Goal: Information Seeking & Learning: Learn about a topic

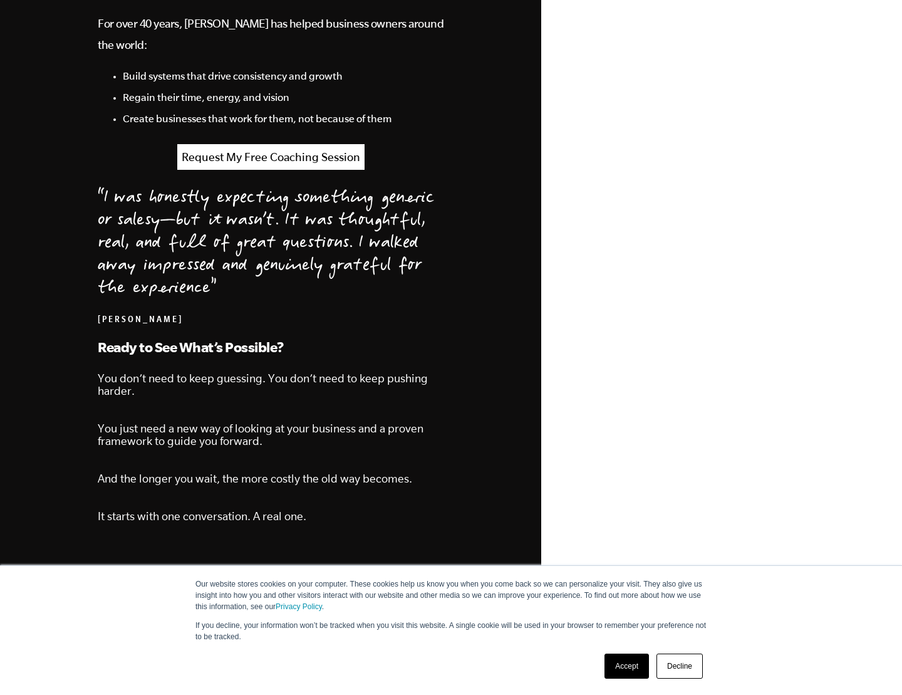
scroll to position [1240, 0]
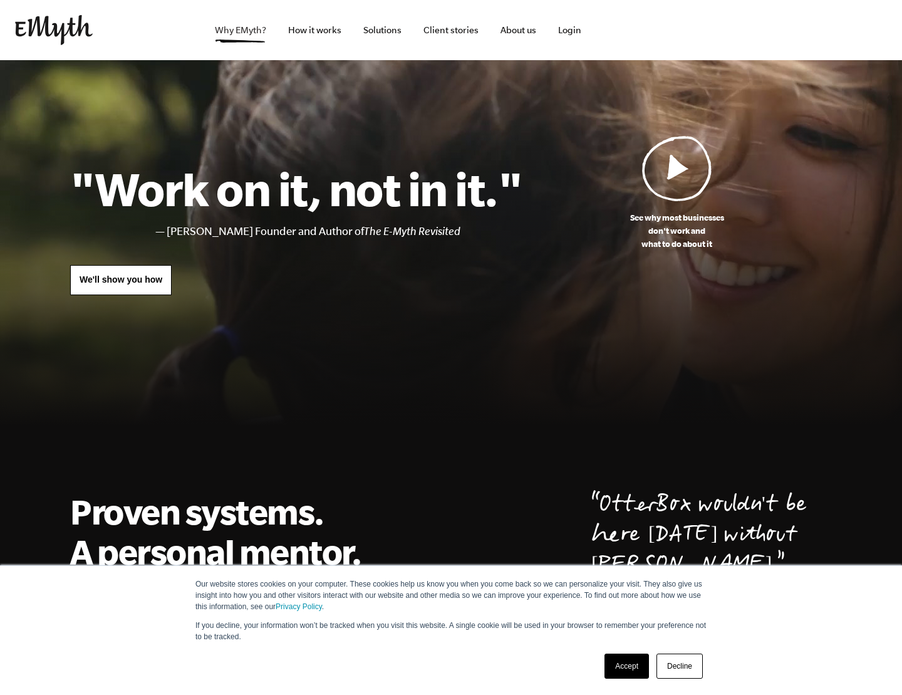
click at [239, 33] on link "Why EMyth?" at bounding box center [240, 30] width 71 height 60
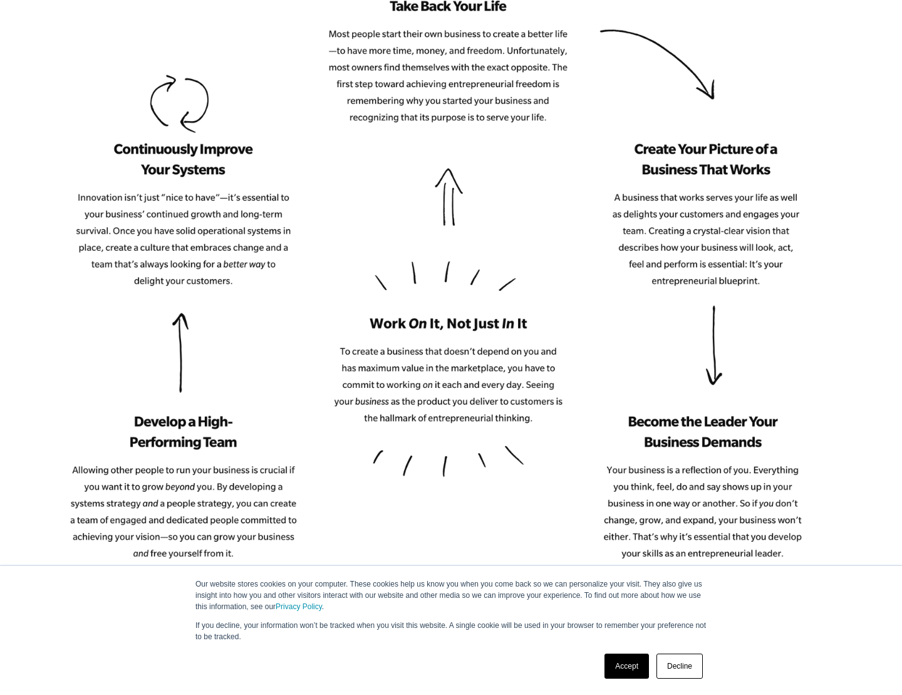
scroll to position [1514, 0]
